Goal: Information Seeking & Learning: Learn about a topic

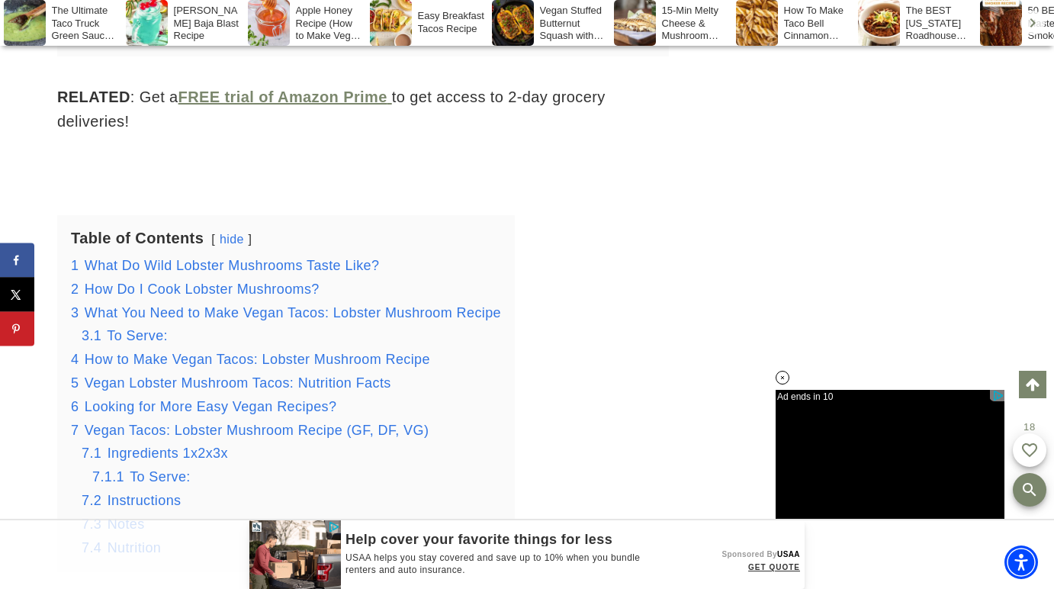
scroll to position [2075, 0]
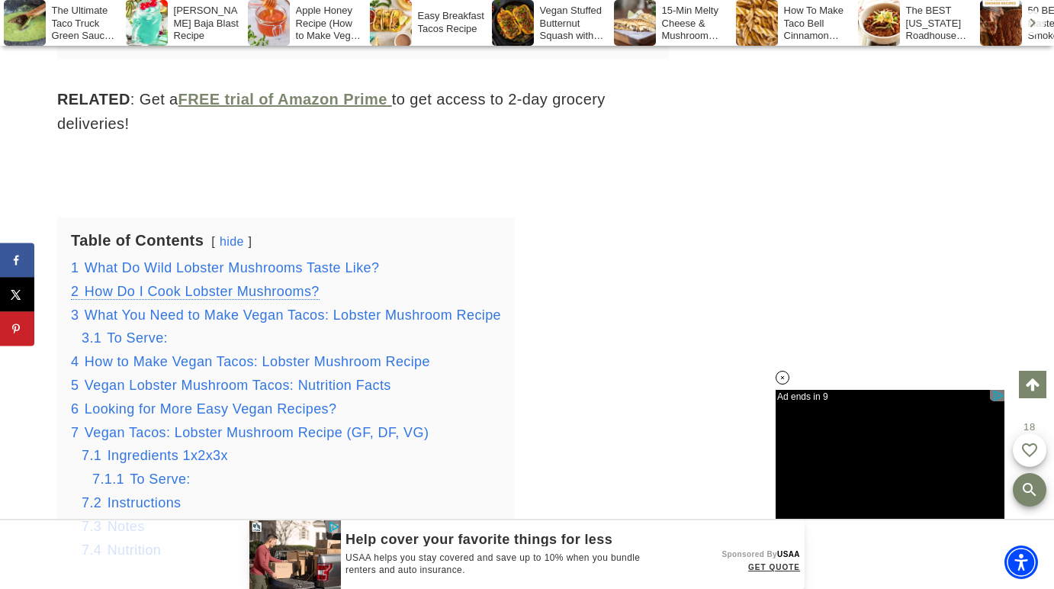
click at [242, 284] on span "How Do I Cook Lobster Mushrooms?" at bounding box center [202, 291] width 235 height 15
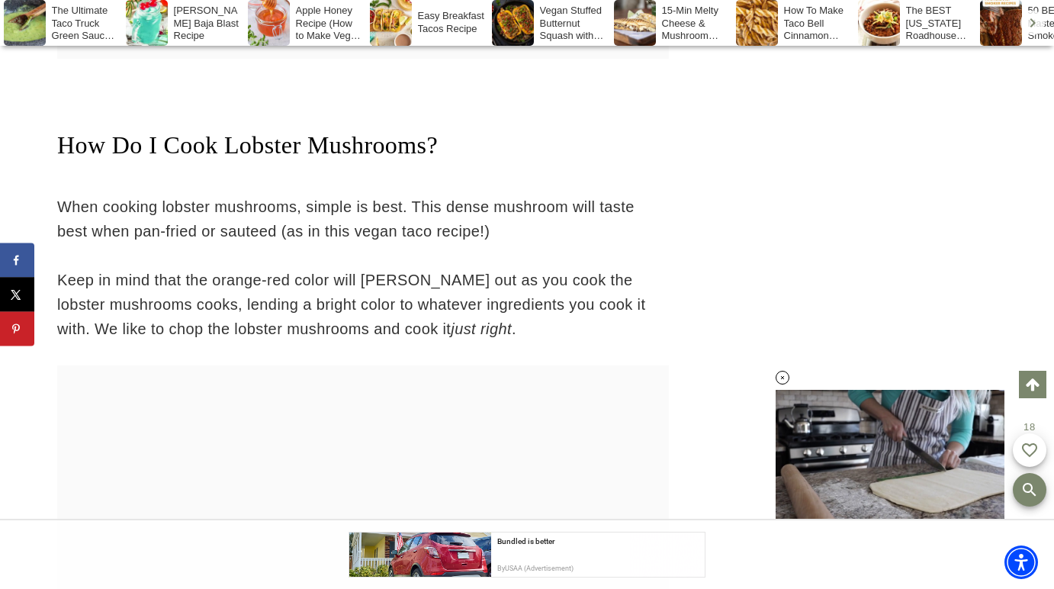
scroll to position [3512, 0]
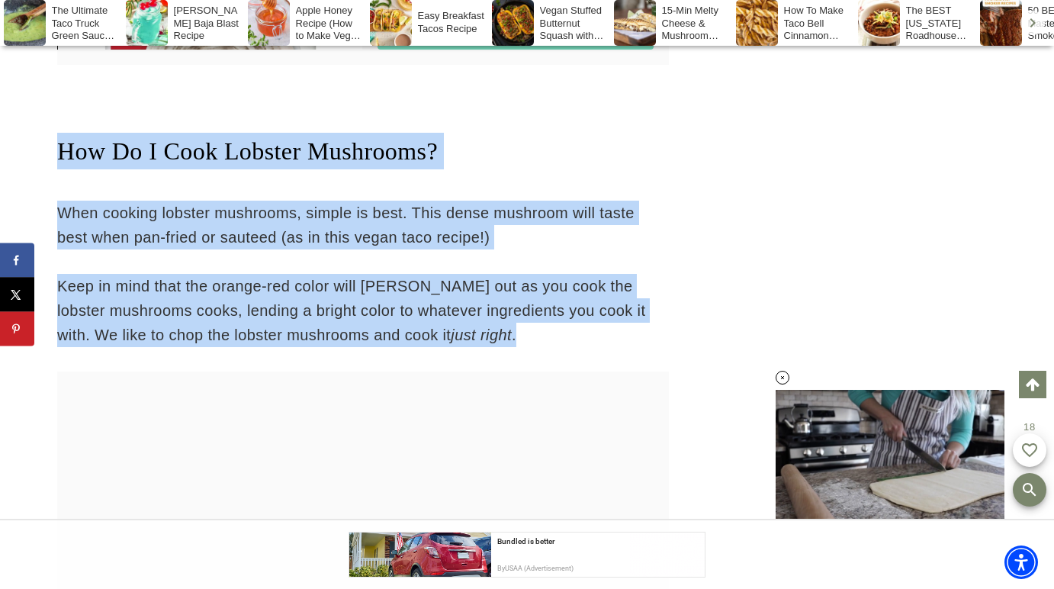
drag, startPoint x: 58, startPoint y: 110, endPoint x: 451, endPoint y: 301, distance: 437.5
copy div "How Do I Cook Lobster Mushrooms? When cooking lobster mushrooms, simple is best…"
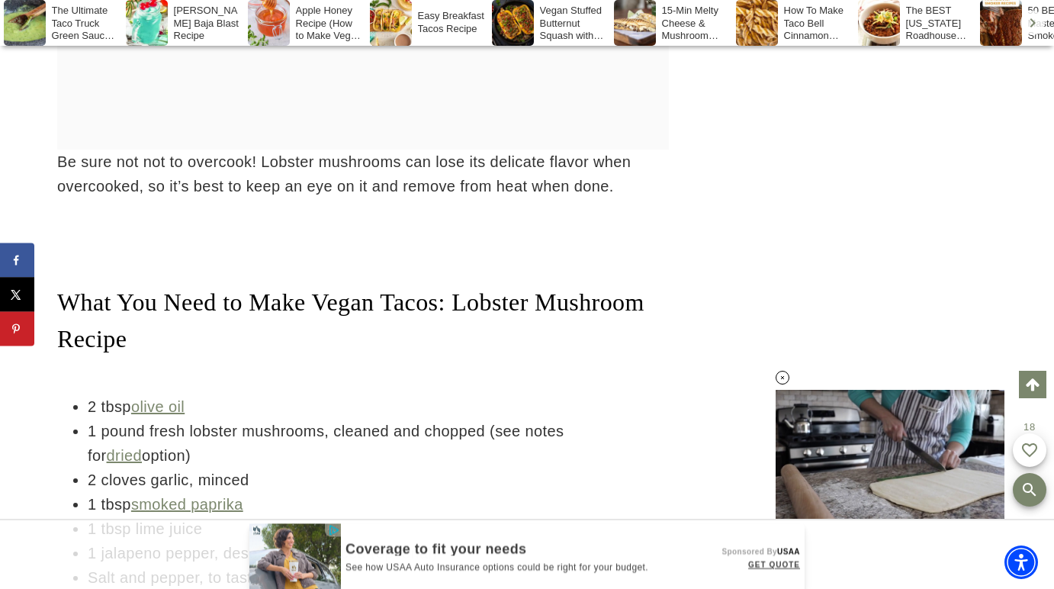
scroll to position [4040, 0]
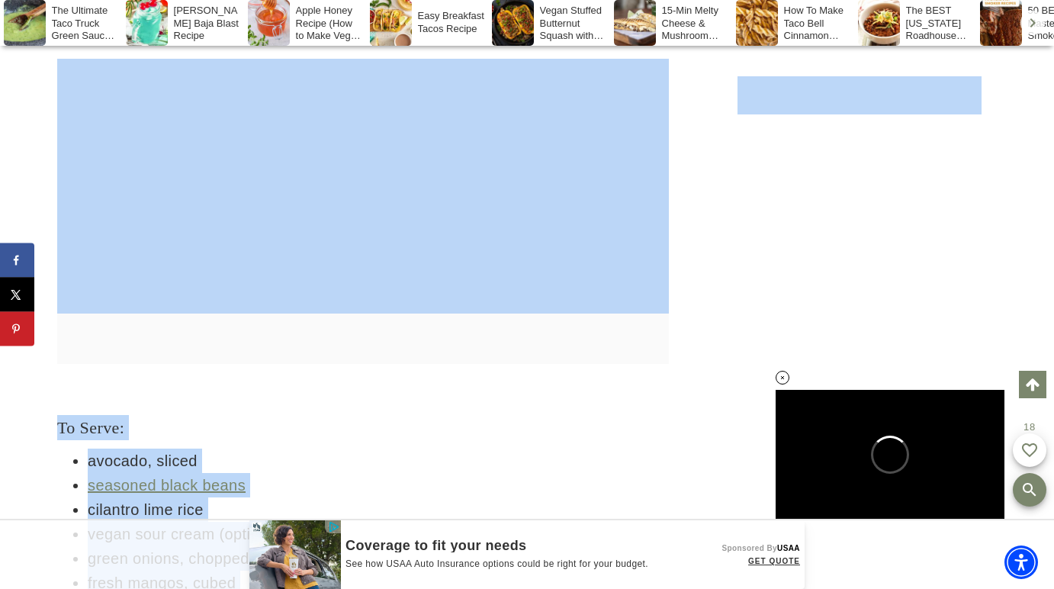
scroll to position [0, 0]
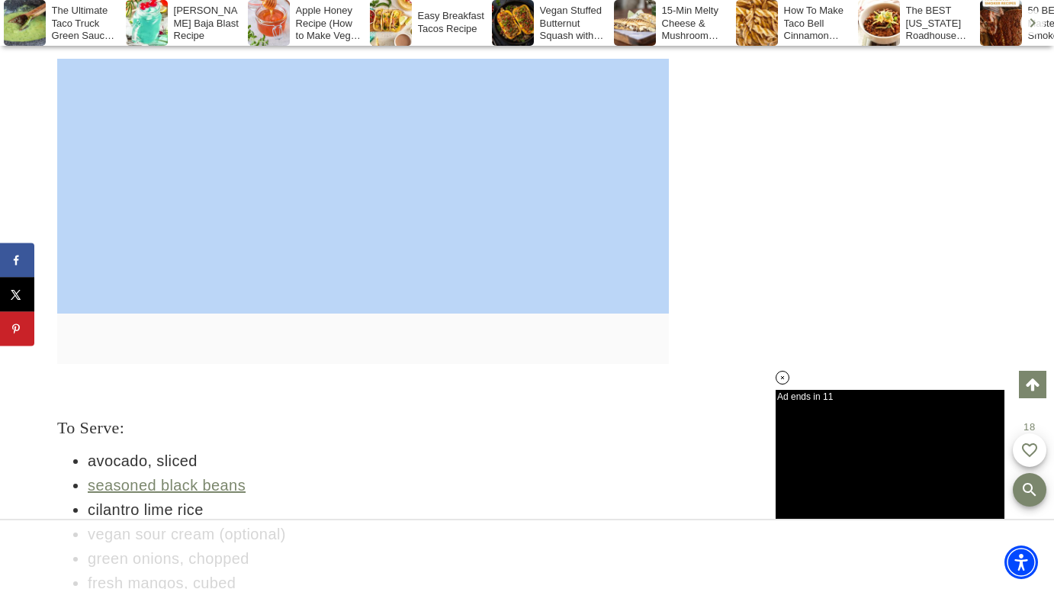
drag, startPoint x: 332, startPoint y: 129, endPoint x: 242, endPoint y: 45, distance: 123.6
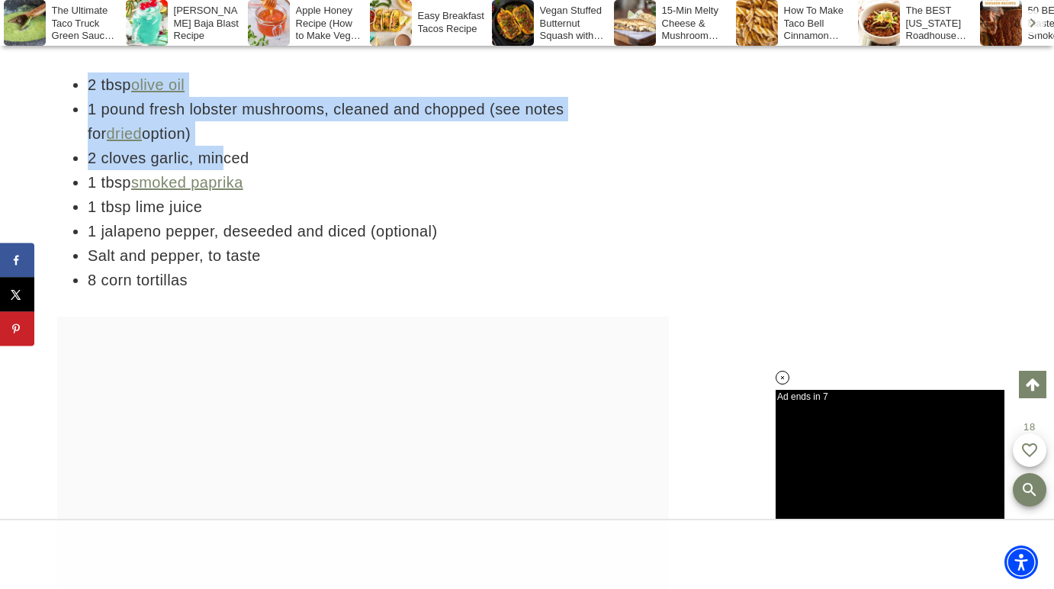
copy div "Vegan Tacos: Lobster Mushroom Recipe 2 tbsp olive oil 1 pound fresh lobster mus…"
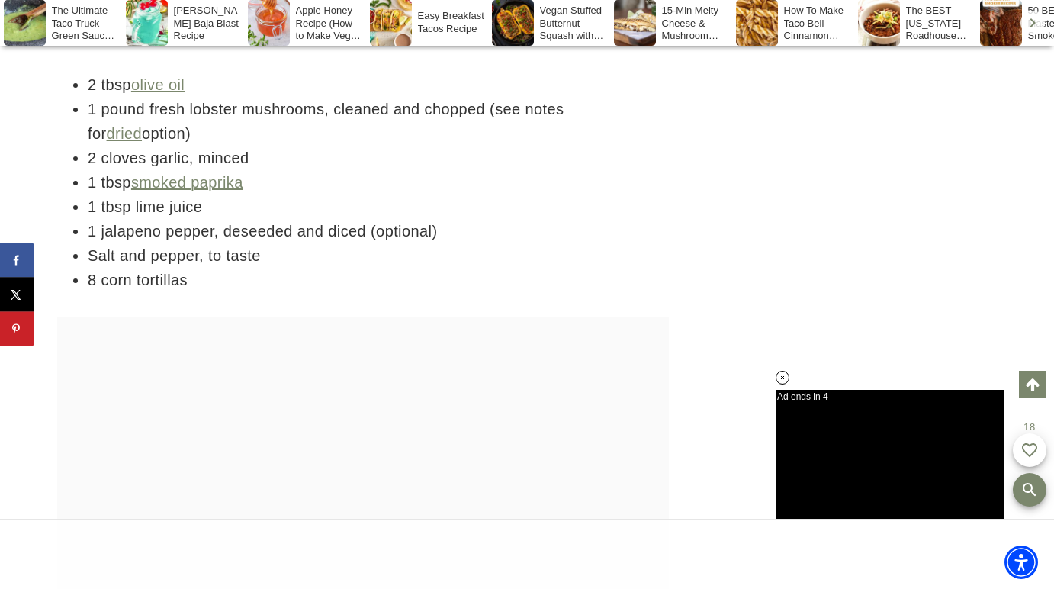
click at [318, 170] on li "1 tbsp smoked paprika" at bounding box center [378, 182] width 581 height 24
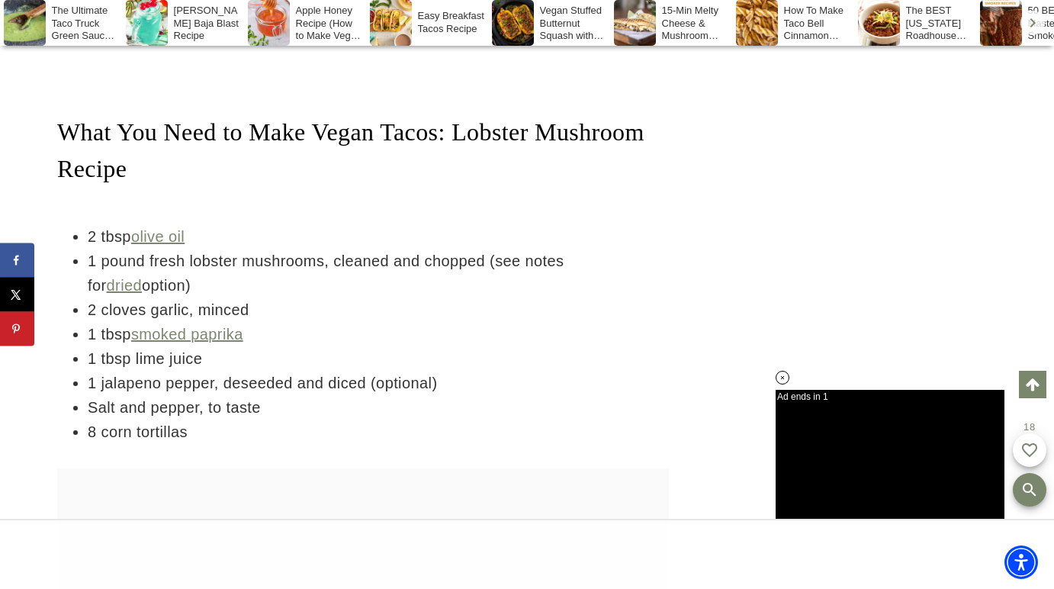
scroll to position [4214, 0]
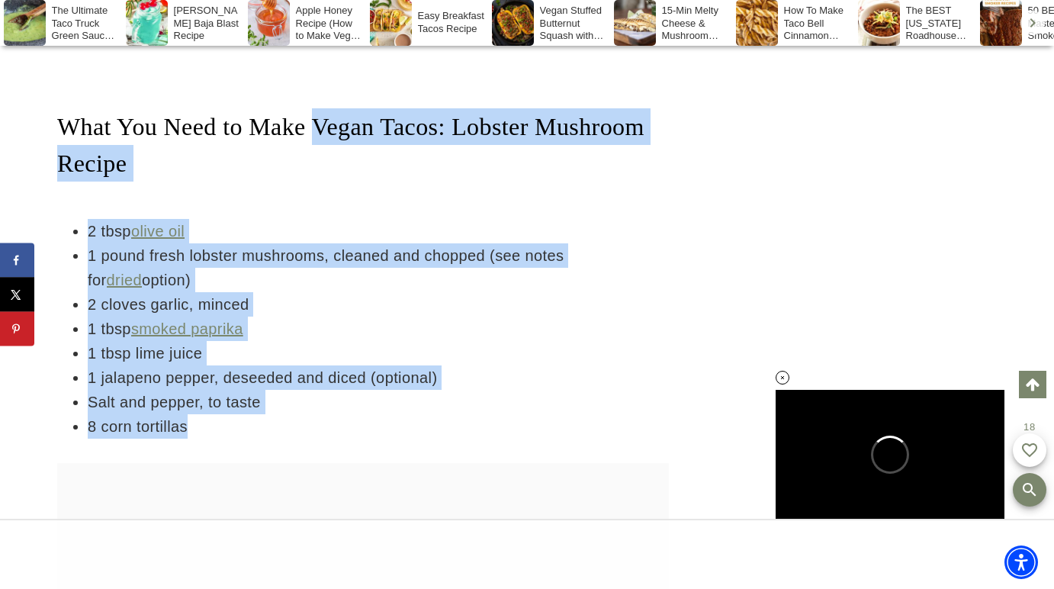
drag, startPoint x: 337, startPoint y: 88, endPoint x: 270, endPoint y: 396, distance: 316.0
copy div "Vegan Tacos: Lobster Mushroom Recipe 2 tbsp olive oil 1 pound fresh lobster mus…"
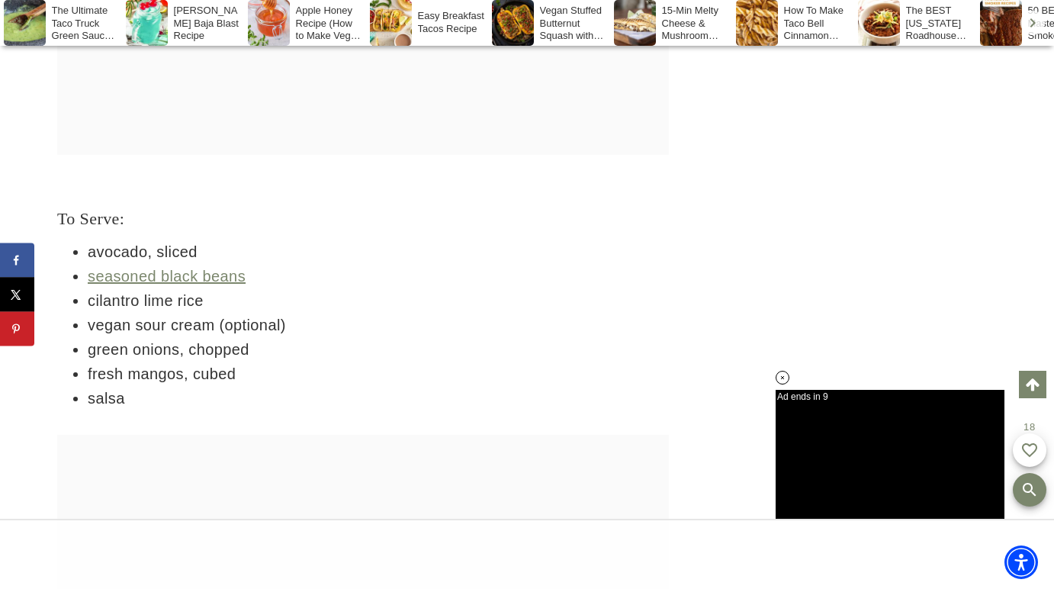
scroll to position [4828, 0]
click at [337, 263] on li "seasoned black beans" at bounding box center [378, 275] width 581 height 24
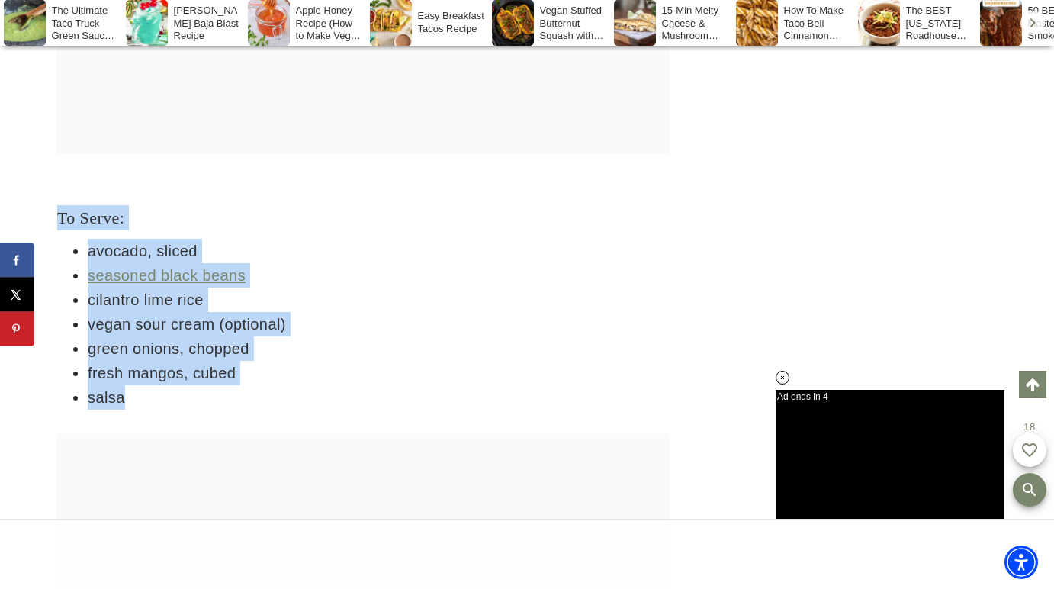
drag, startPoint x: 59, startPoint y: 176, endPoint x: 175, endPoint y: 363, distance: 219.8
copy div "To Serve: avocado, sliced seasoned black beans cilantro lime rice vegan sour cr…"
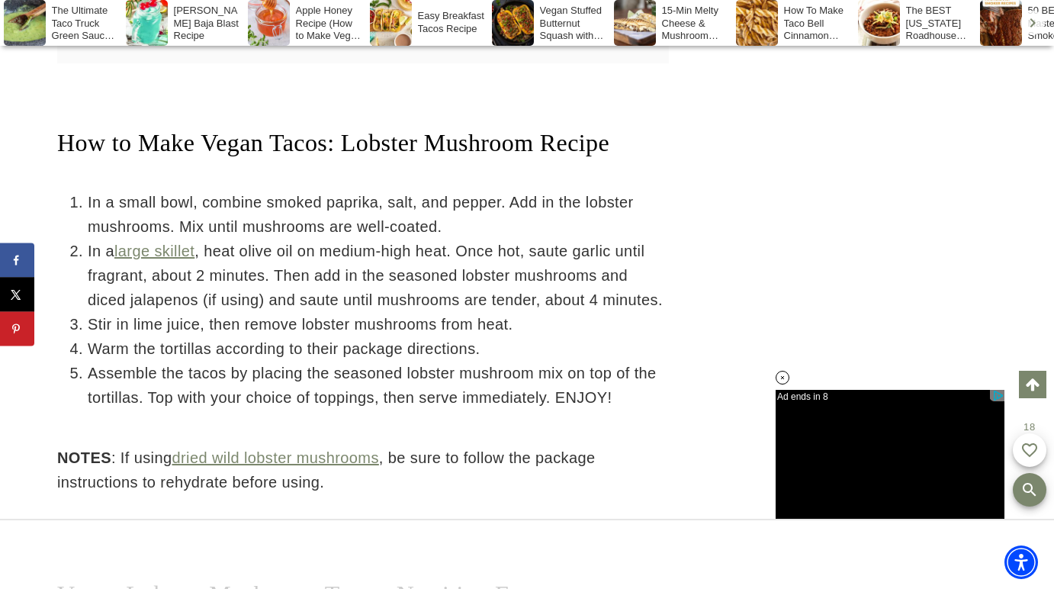
scroll to position [6622, 0]
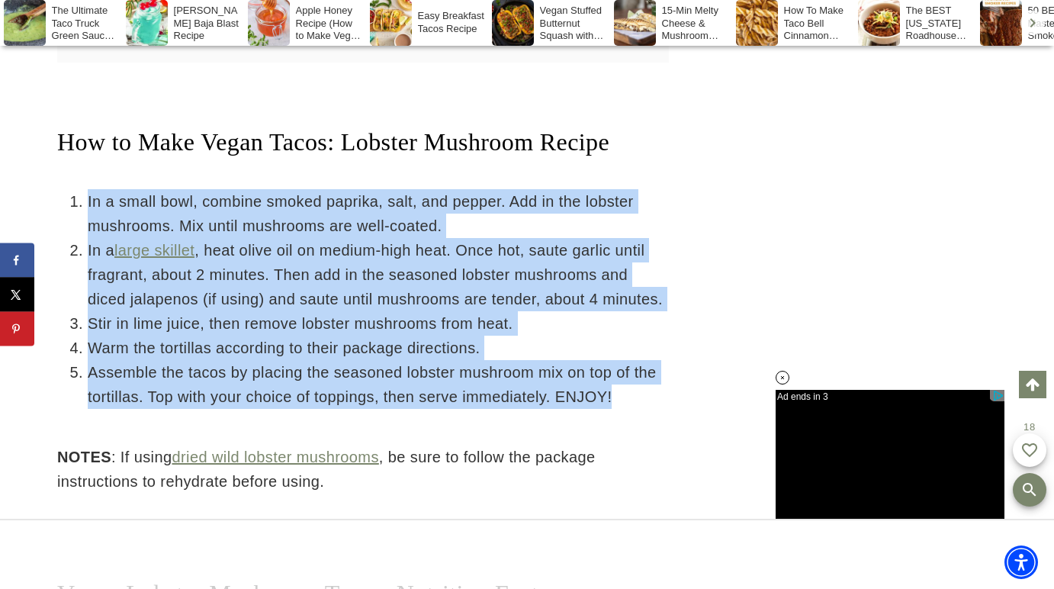
drag, startPoint x: 63, startPoint y: 146, endPoint x: 300, endPoint y: 405, distance: 351.3
click at [300, 405] on div "Jump to Recipe Print Recipe This post may contain affiliate links. Please see m…" at bounding box center [362, 205] width 611 height 11576
copy div "In a small bowl, combine smoked paprika, salt, and pepper. Add in the lobster m…"
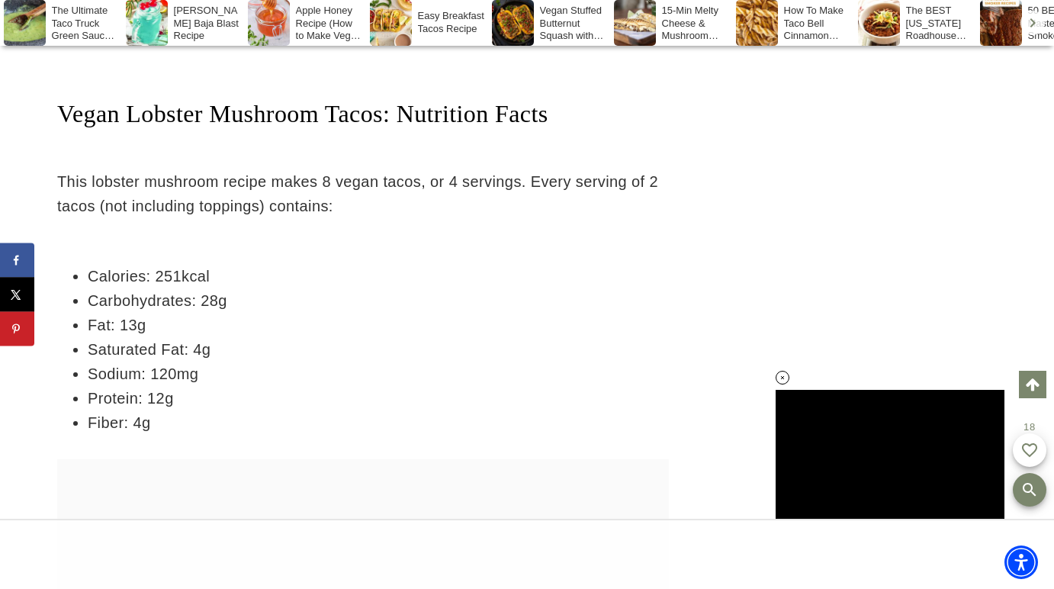
scroll to position [7103, 0]
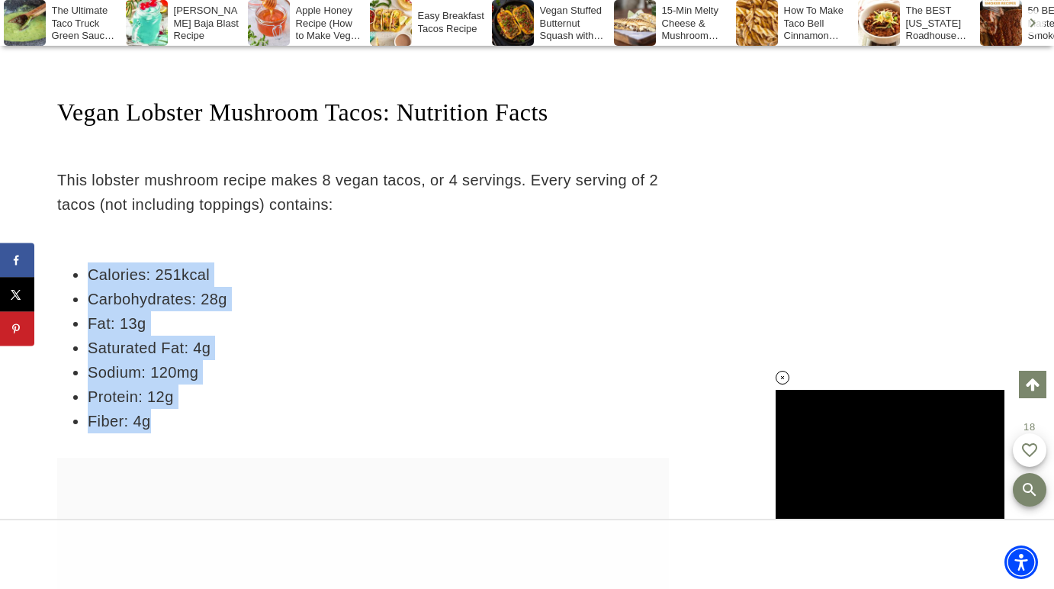
drag, startPoint x: 66, startPoint y: 225, endPoint x: 160, endPoint y: 354, distance: 159.8
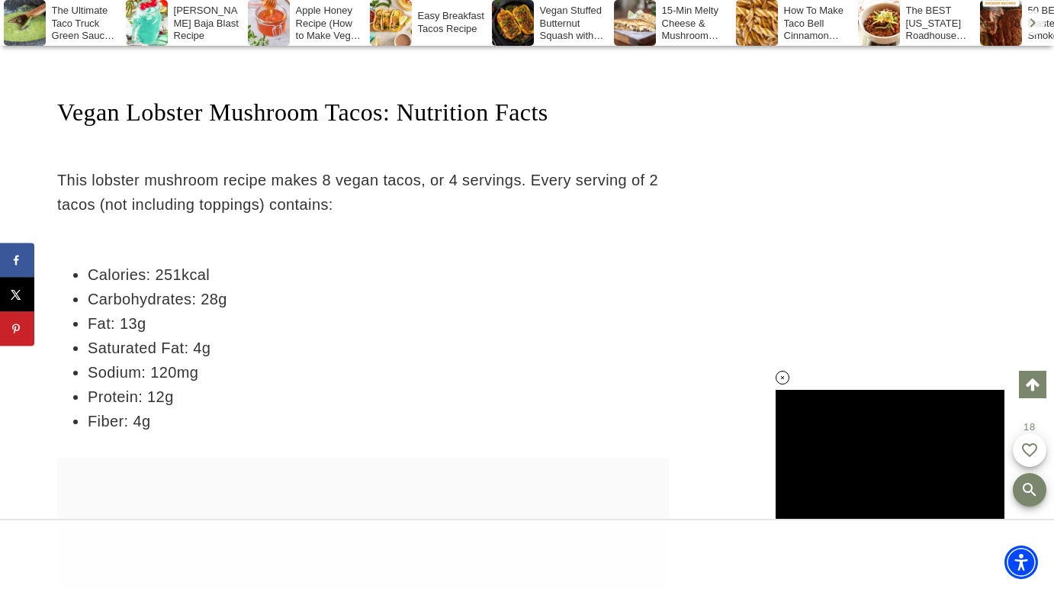
click at [61, 143] on div at bounding box center [362, 155] width 611 height 25
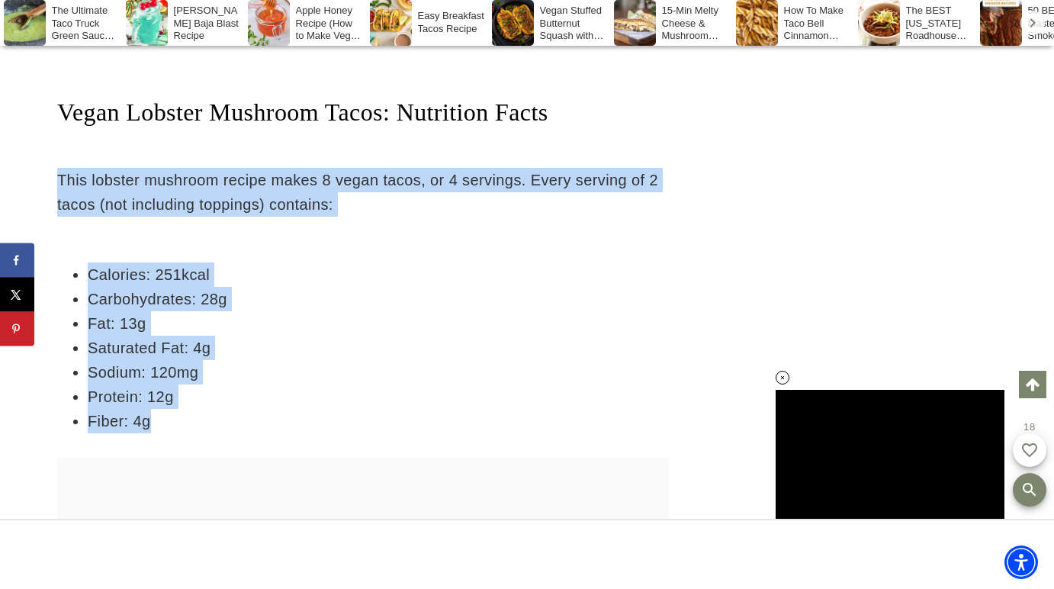
drag, startPoint x: 61, startPoint y: 133, endPoint x: 200, endPoint y: 387, distance: 289.3
copy div "This lobster mushroom recipe makes 8 vegan tacos, or 4 servings. Every serving …"
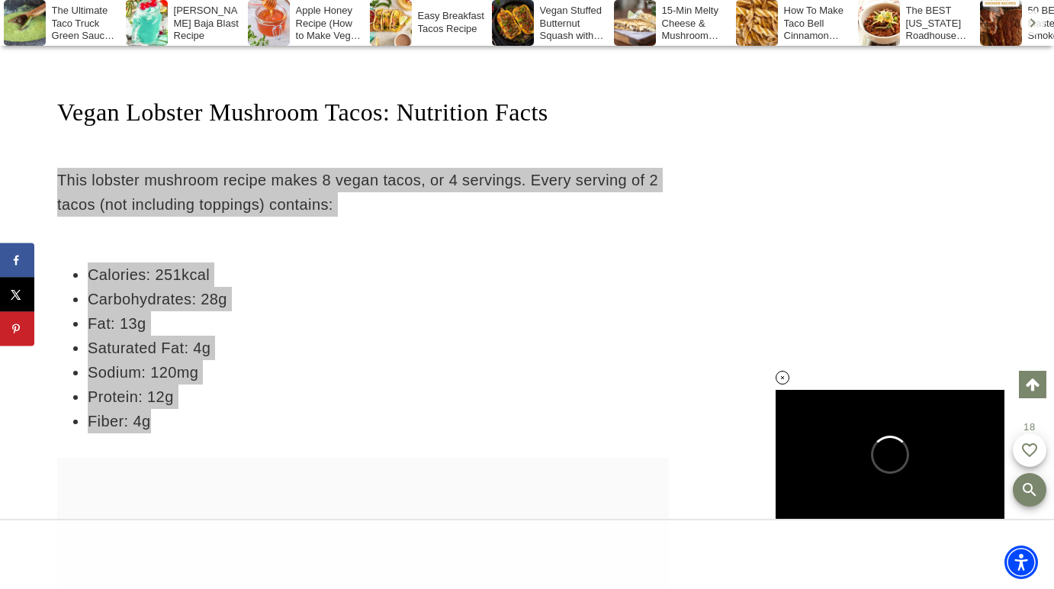
scroll to position [0, 0]
drag, startPoint x: 111, startPoint y: 143, endPoint x: 36, endPoint y: 204, distance: 96.6
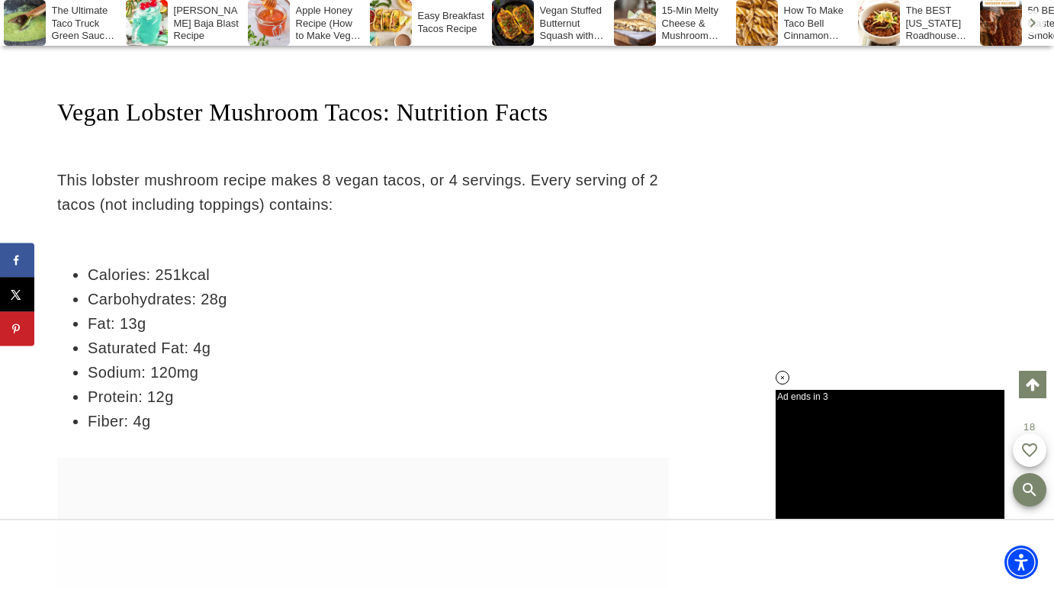
click at [245, 287] on li "Carbohydrates: 28g" at bounding box center [378, 299] width 581 height 24
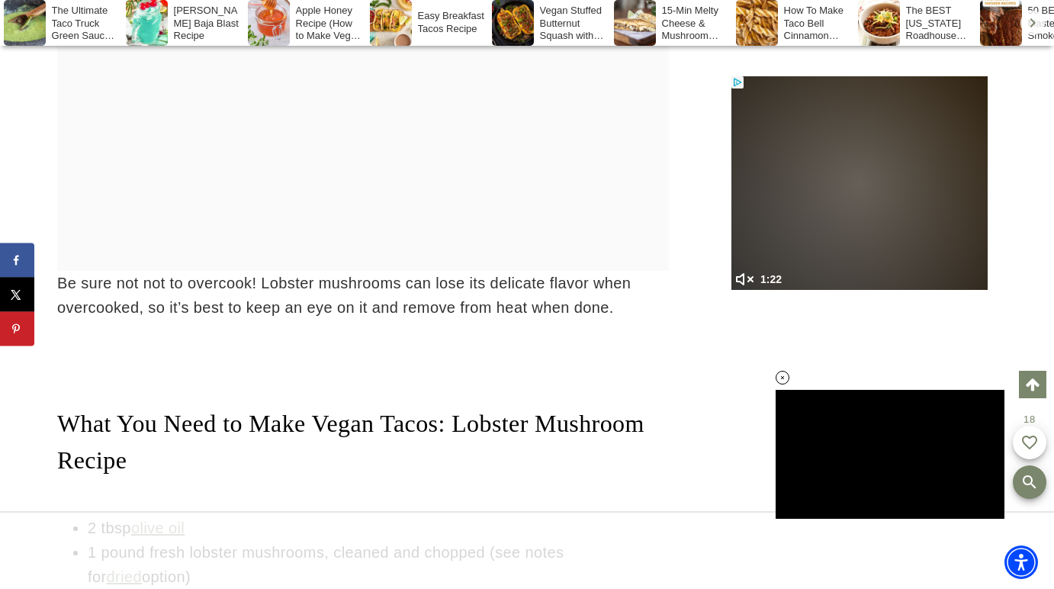
scroll to position [3916, 0]
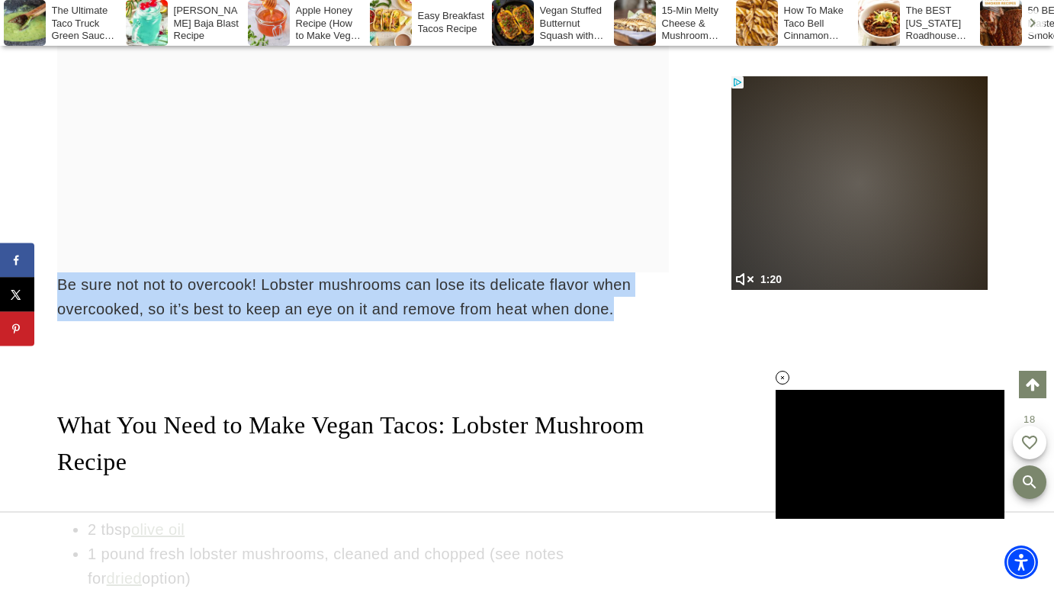
drag, startPoint x: 58, startPoint y: 252, endPoint x: 549, endPoint y: 287, distance: 492.3
copy div "Be sure not not to overcook! Lobster mushrooms can lose its delicate flavor whe…"
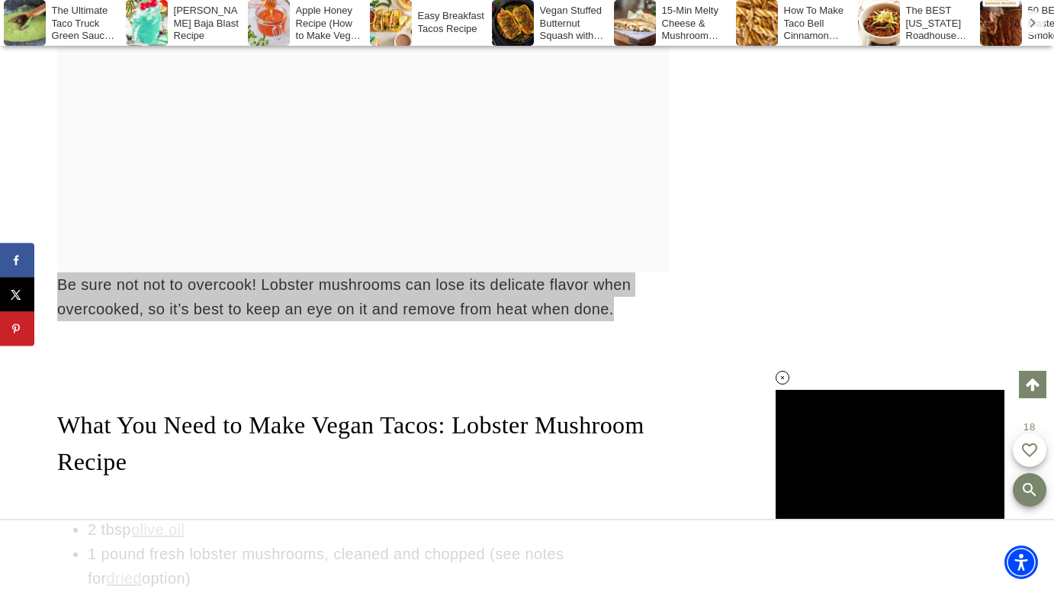
scroll to position [0, 0]
